Goal: Manage account settings

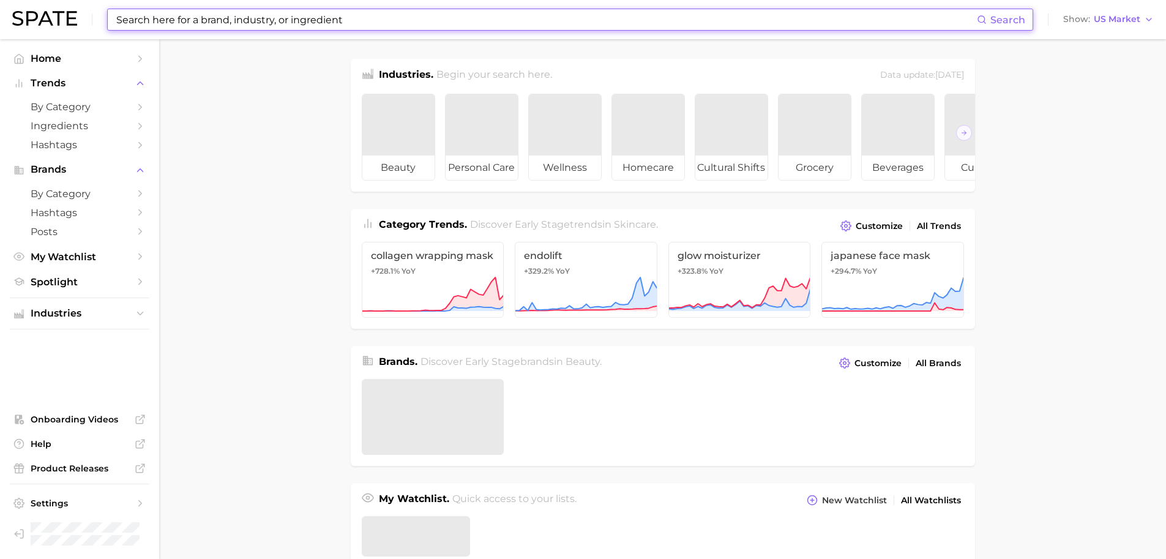
click at [187, 17] on input at bounding box center [546, 19] width 862 height 21
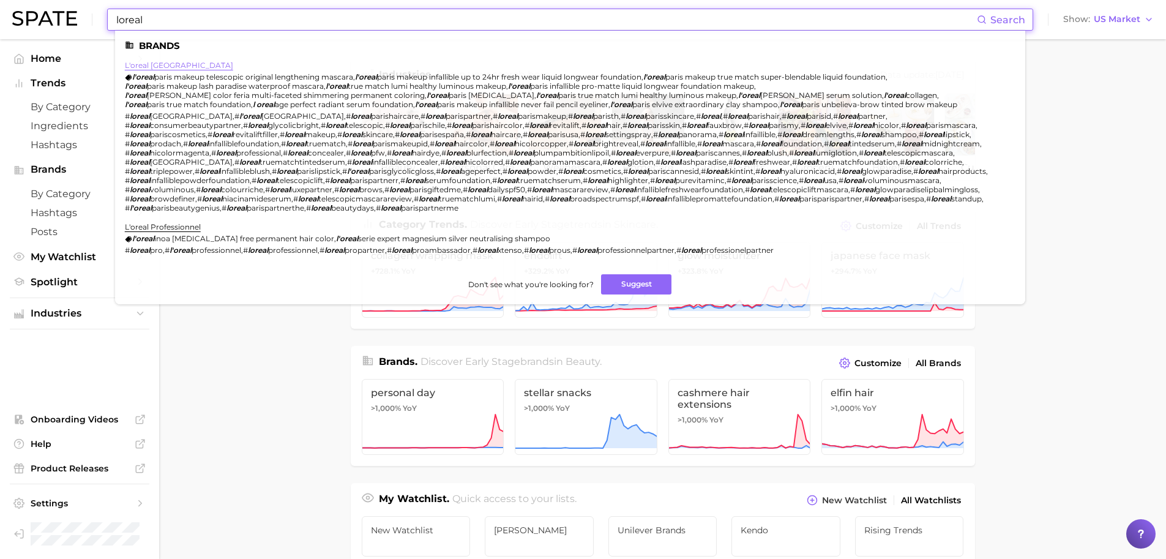
type input "loreal"
click at [145, 67] on link "l'oreal paris" at bounding box center [179, 65] width 108 height 9
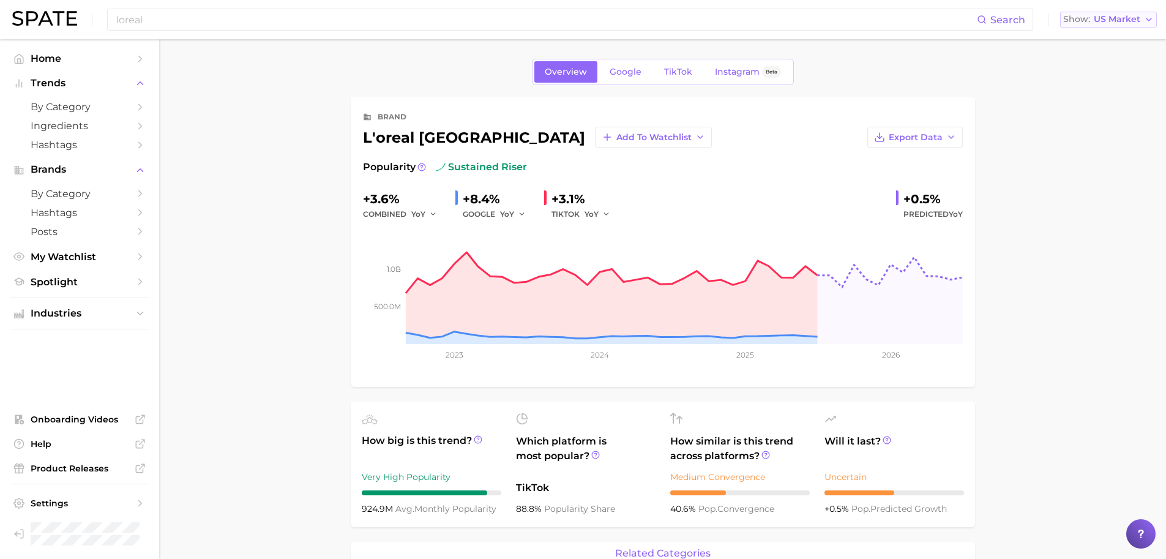
click at [1109, 13] on button "Show US Market" at bounding box center [1108, 20] width 97 height 16
click at [1086, 100] on span "South Korea" at bounding box center [1113, 105] width 95 height 10
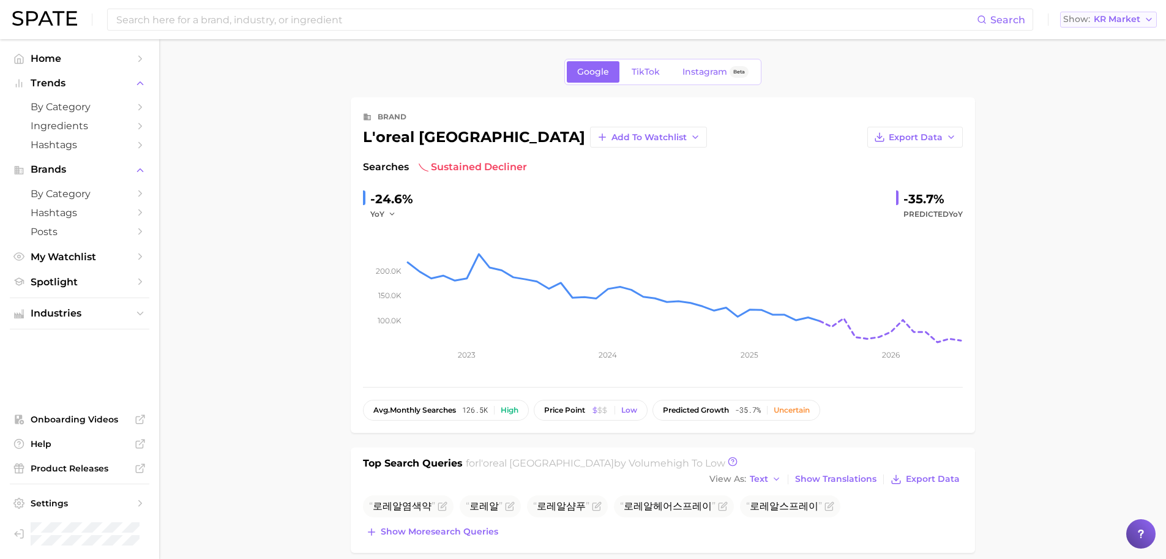
click at [1111, 21] on span "KR Market" at bounding box center [1117, 19] width 47 height 7
click at [1086, 119] on button "Japan" at bounding box center [1113, 128] width 107 height 22
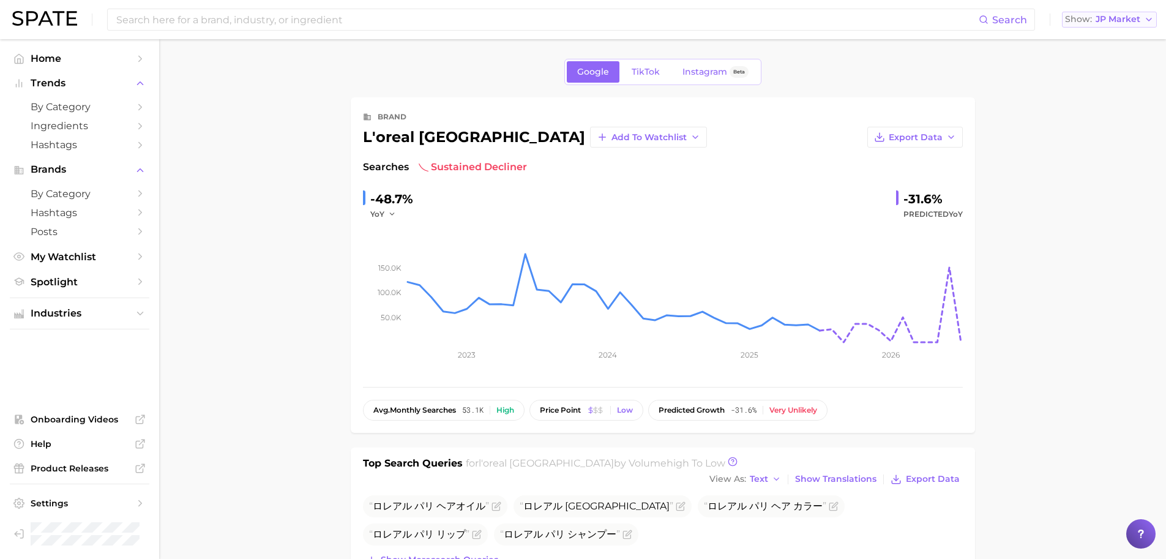
click at [1108, 18] on span "JP Market" at bounding box center [1117, 19] width 45 height 7
click at [1094, 43] on span "United States" at bounding box center [1115, 39] width 95 height 10
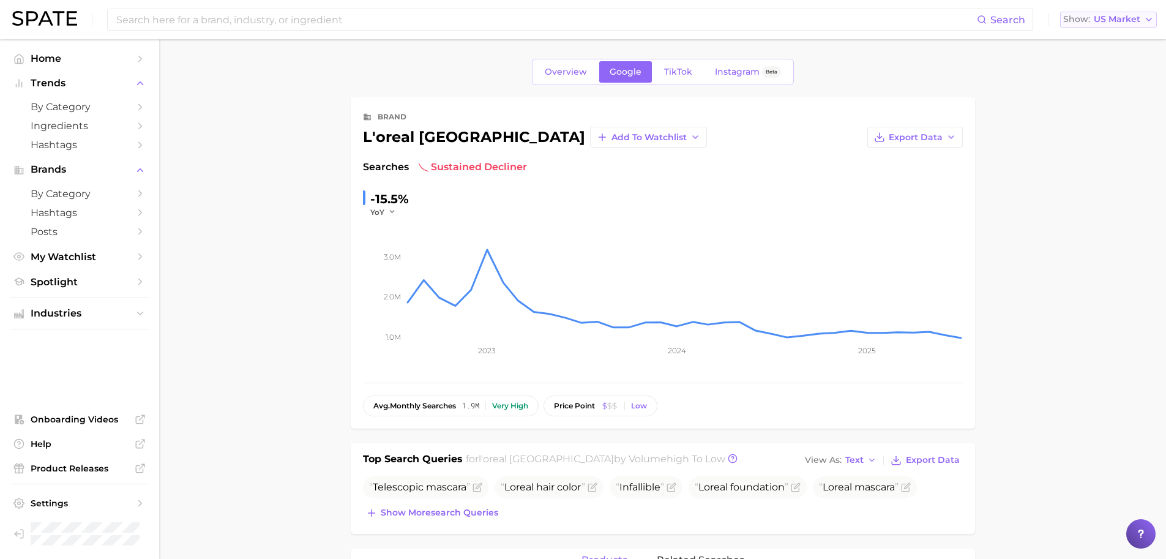
click at [1108, 23] on span "US Market" at bounding box center [1117, 19] width 47 height 7
click at [1101, 61] on span "United Kingdom" at bounding box center [1113, 61] width 95 height 10
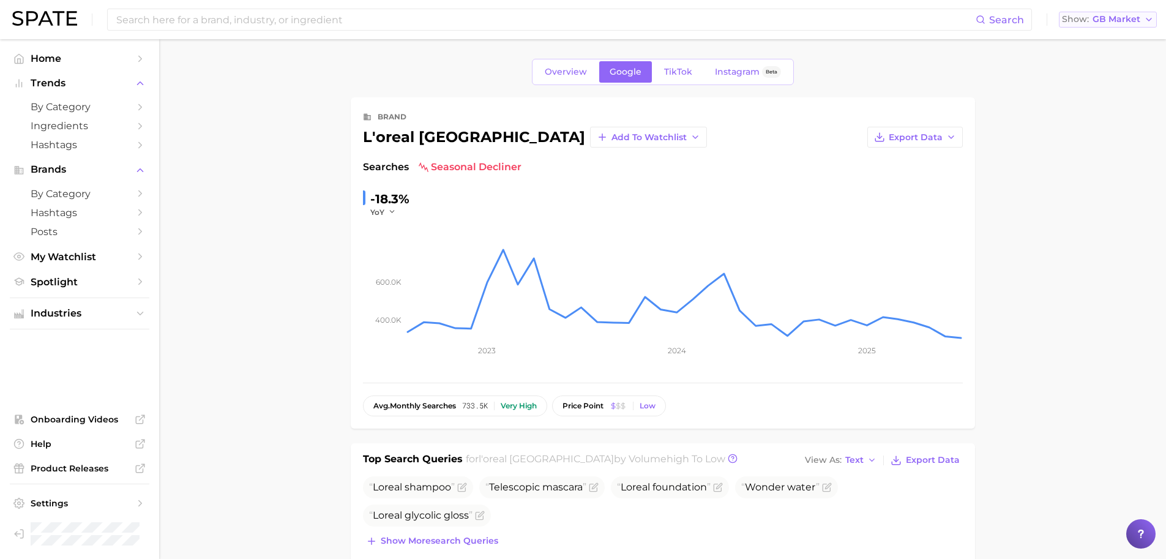
click at [1100, 21] on span "GB Market" at bounding box center [1116, 19] width 48 height 7
click at [1080, 85] on span "France" at bounding box center [1112, 83] width 95 height 10
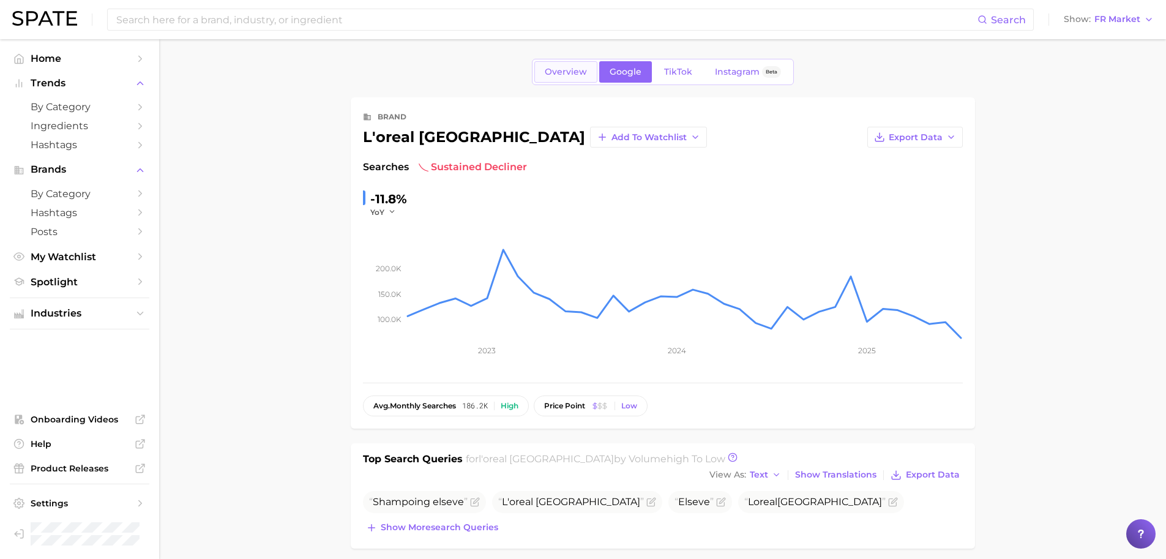
click at [567, 70] on span "Overview" at bounding box center [566, 72] width 42 height 10
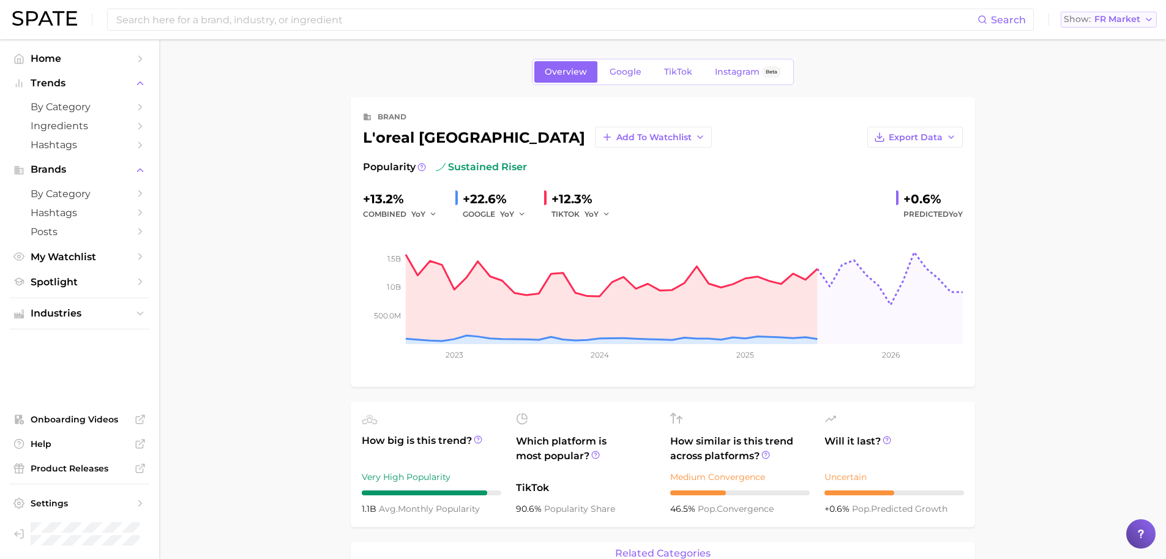
click at [1113, 16] on span "FR Market" at bounding box center [1117, 19] width 46 height 7
click at [1080, 130] on span "Japan" at bounding box center [1114, 127] width 95 height 10
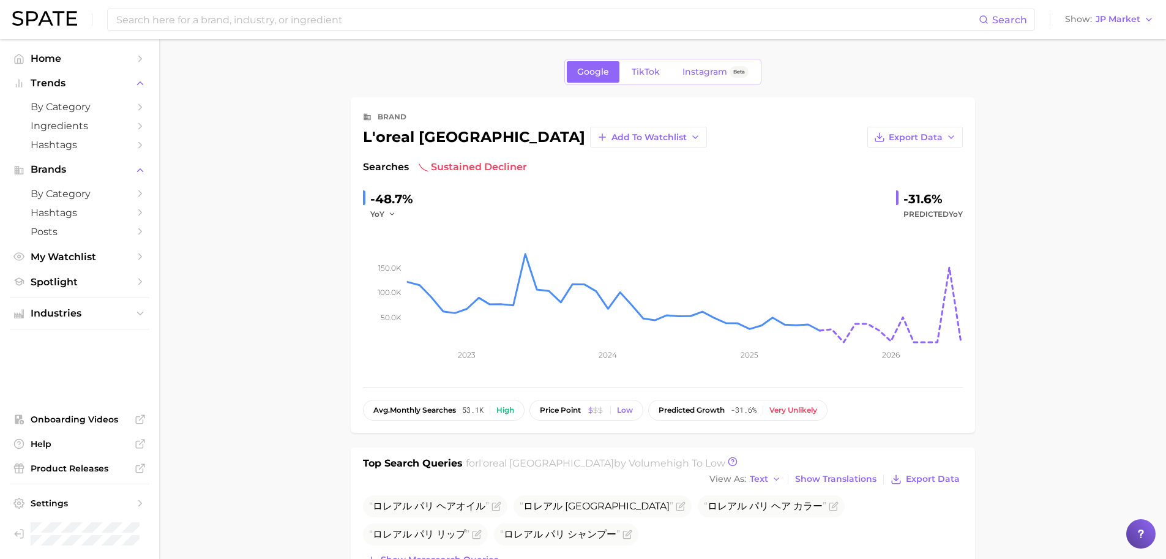
click at [1105, 34] on div "Search Show JP Market" at bounding box center [582, 19] width 1141 height 39
click at [1106, 20] on span "JP Market" at bounding box center [1117, 19] width 45 height 7
click at [641, 76] on span "TikTok" at bounding box center [646, 72] width 28 height 10
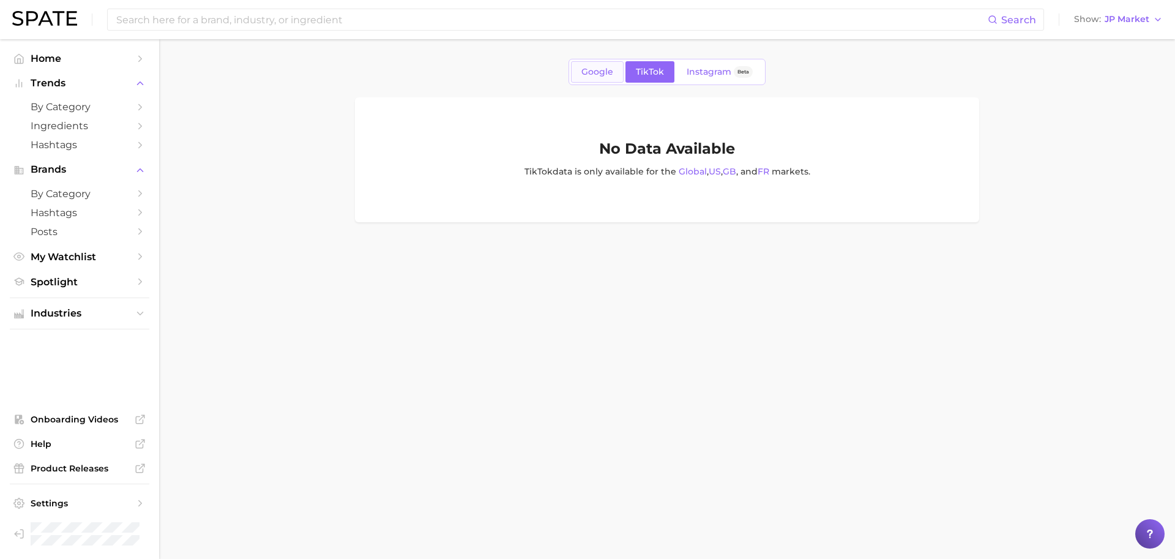
click at [578, 65] on link "Google" at bounding box center [597, 71] width 53 height 21
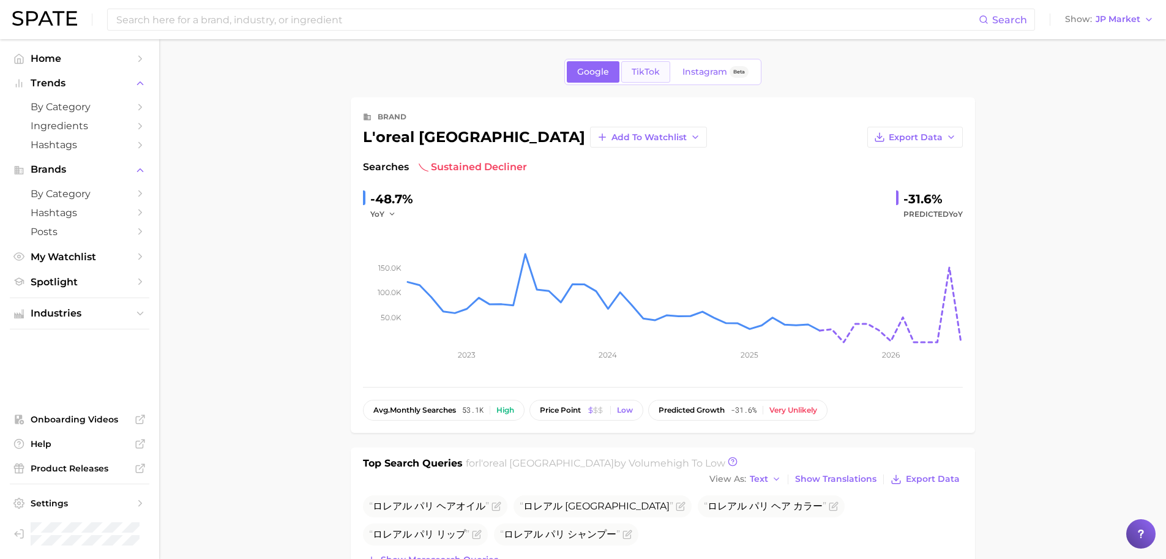
click at [650, 69] on span "TikTok" at bounding box center [646, 72] width 28 height 10
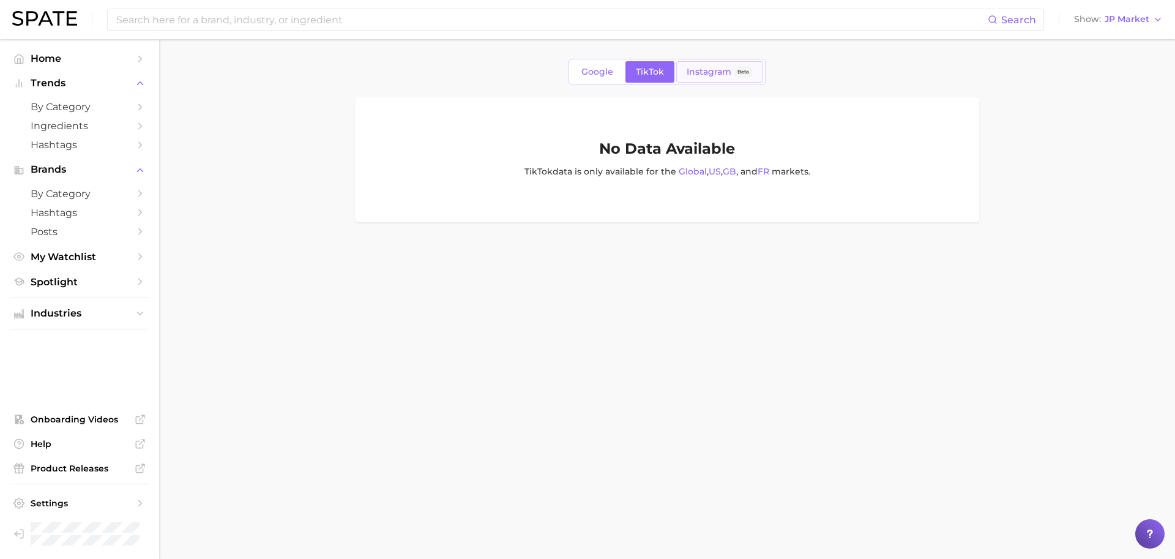
click at [727, 75] on span "Instagram" at bounding box center [709, 72] width 45 height 10
click at [648, 67] on span "TikTok" at bounding box center [650, 72] width 28 height 10
click at [569, 68] on div "Google TikTok Instagram Beta" at bounding box center [666, 72] width 197 height 26
click at [616, 73] on link "Google" at bounding box center [597, 71] width 53 height 21
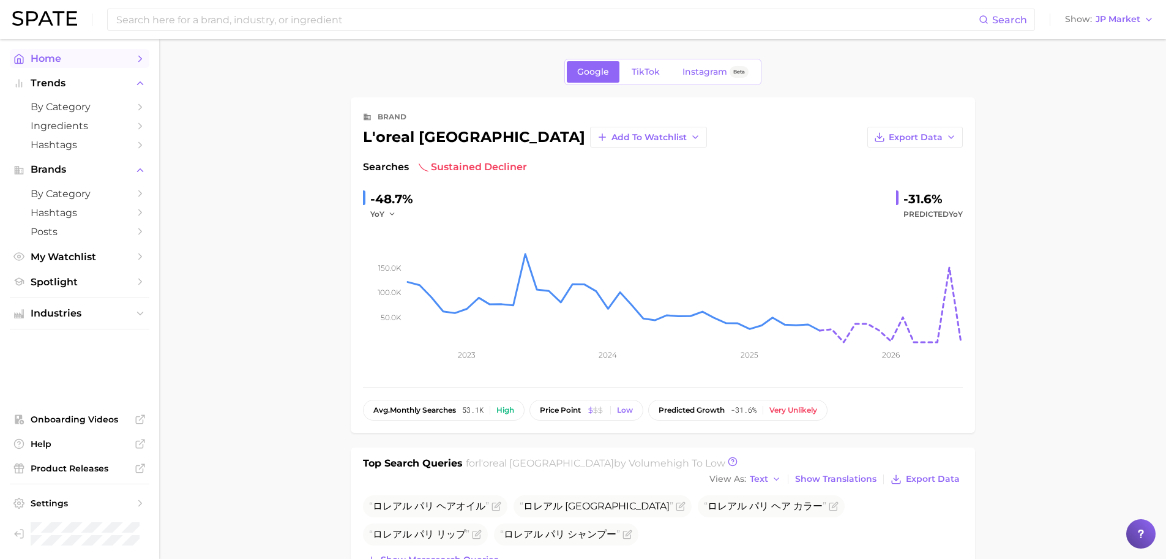
click at [68, 53] on span "Home" at bounding box center [80, 59] width 98 height 12
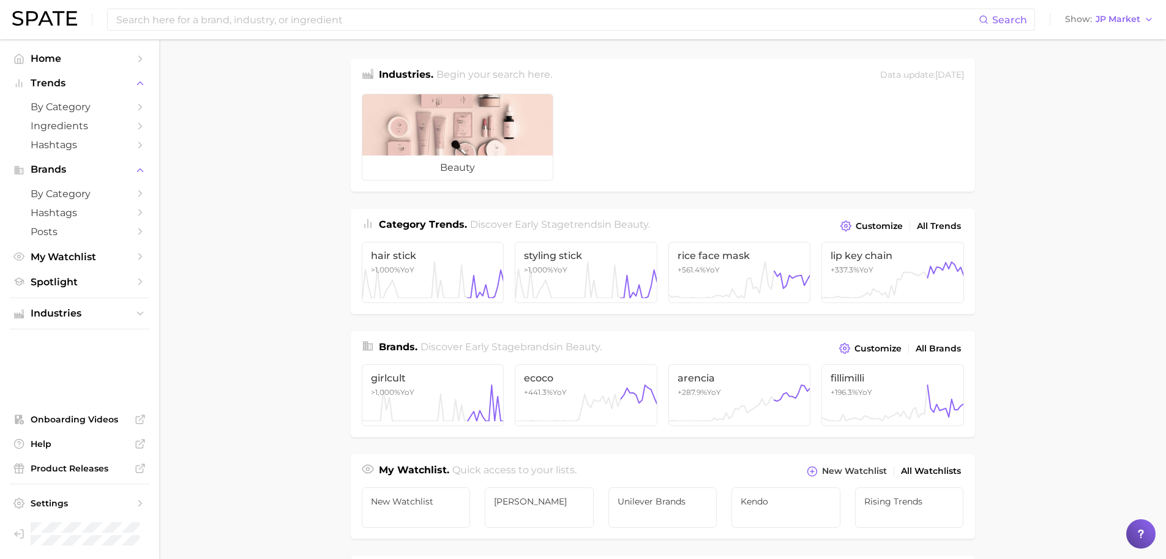
click at [1108, 28] on div "Search Show JP Market" at bounding box center [582, 19] width 1141 height 39
click at [1109, 19] on span "JP Market" at bounding box center [1117, 19] width 45 height 7
click at [1106, 37] on span "United States" at bounding box center [1115, 39] width 95 height 10
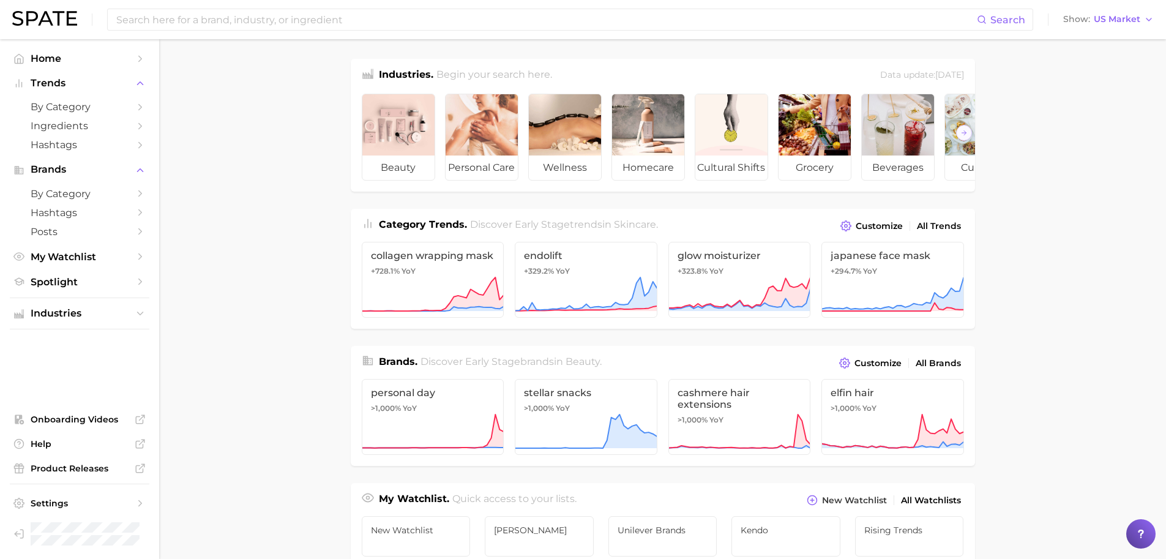
click at [307, 177] on main "Industries. Begin your search here. Data update: July 27th, 2025 beauty persona…" at bounding box center [662, 516] width 1007 height 955
click at [113, 510] on link "Settings" at bounding box center [80, 503] width 140 height 18
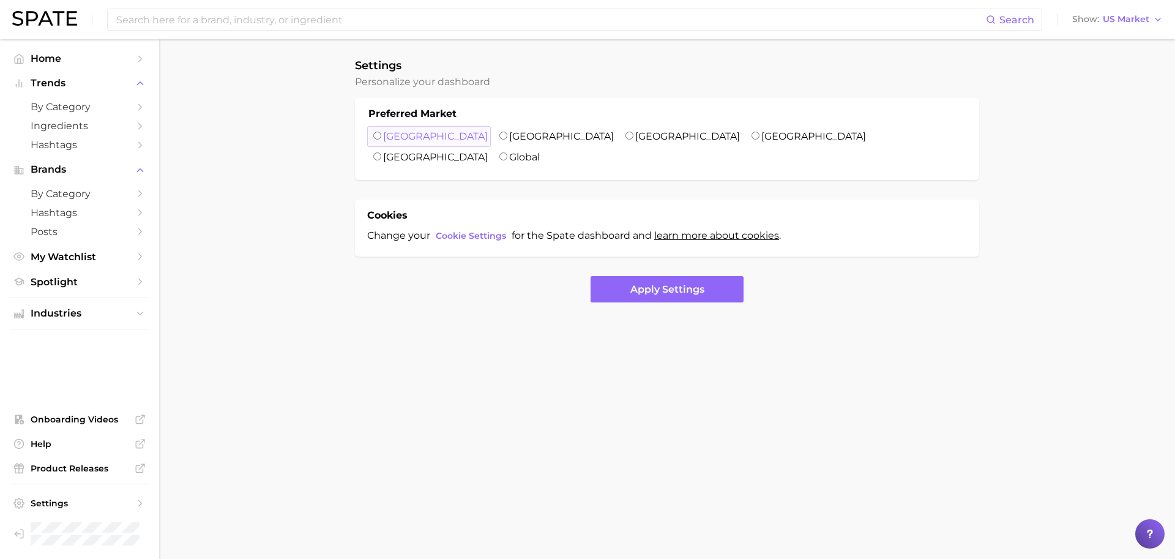
click at [408, 139] on label "United States" at bounding box center [435, 136] width 105 height 12
click at [381, 139] on input "United States" at bounding box center [377, 136] width 8 height 8
radio input "true"
click at [642, 276] on button "Apply Settings" at bounding box center [667, 289] width 153 height 26
click at [105, 57] on span "Home" at bounding box center [80, 59] width 98 height 12
